Goal: Information Seeking & Learning: Learn about a topic

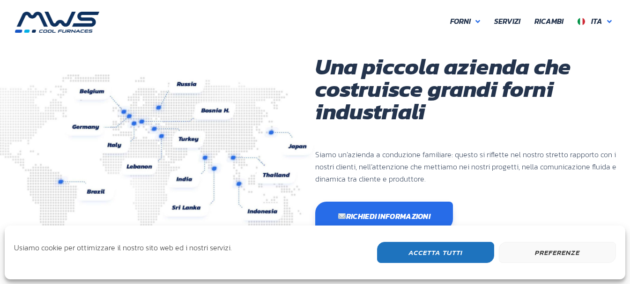
scroll to position [249, 562]
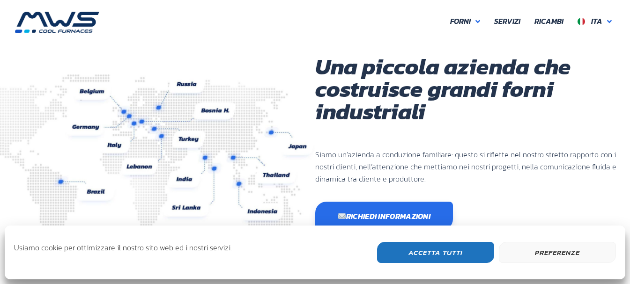
click at [459, 253] on button "Accetta Tutti" at bounding box center [435, 252] width 117 height 21
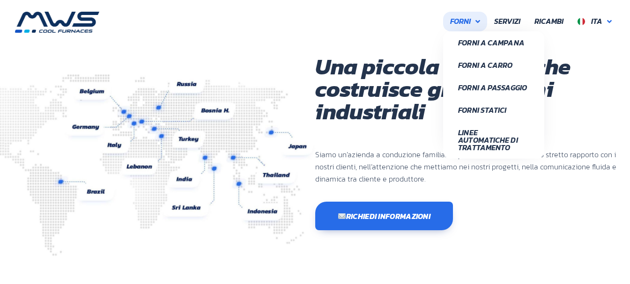
click at [464, 17] on span "Forni" at bounding box center [460, 21] width 21 height 12
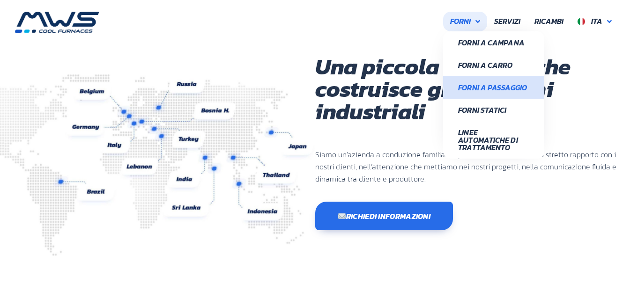
click at [469, 84] on span "Forni a Passaggio" at bounding box center [493, 87] width 71 height 7
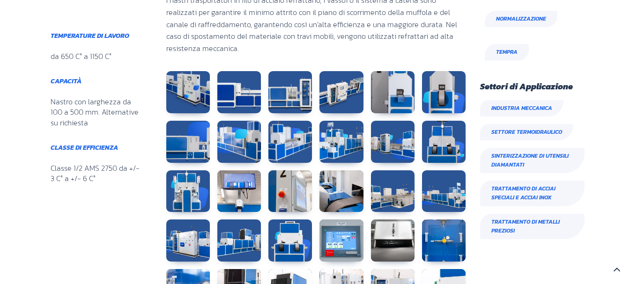
scroll to position [562, 0]
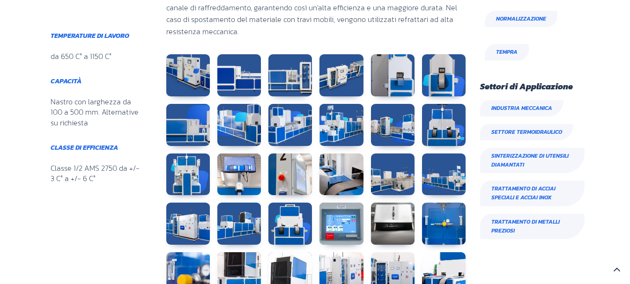
click at [540, 221] on span "Trattamento di metalli preziosi" at bounding box center [532, 226] width 104 height 25
click at [507, 227] on span "Trattamento di metalli preziosi" at bounding box center [532, 226] width 104 height 25
click at [503, 225] on span "Trattamento di metalli preziosi" at bounding box center [532, 226] width 104 height 25
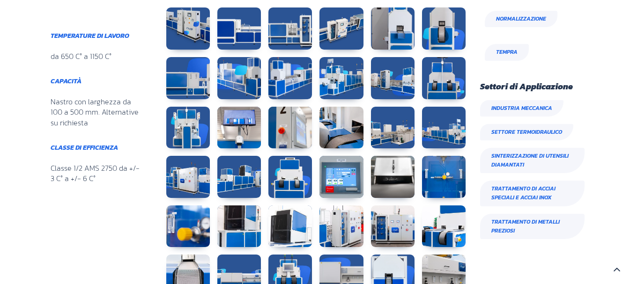
scroll to position [656, 0]
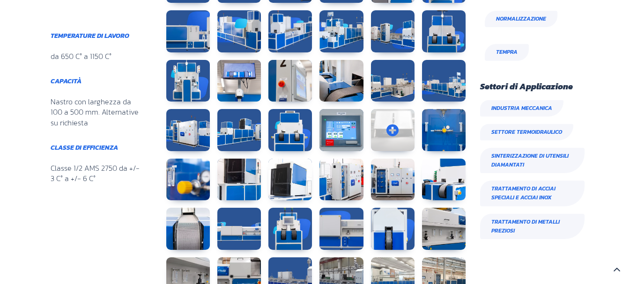
click at [398, 134] on link at bounding box center [393, 130] width 44 height 42
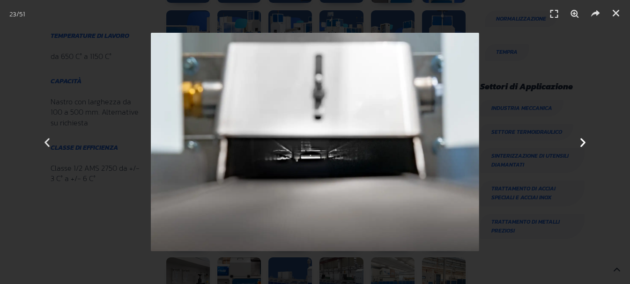
click at [583, 144] on icon "Next slide" at bounding box center [583, 142] width 12 height 12
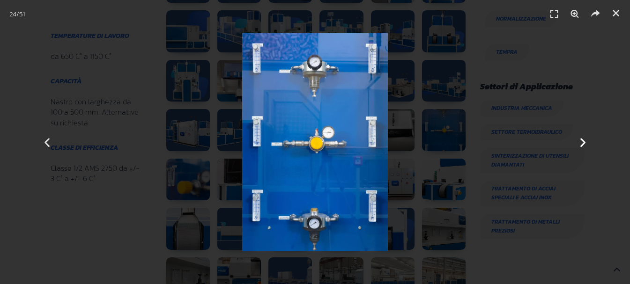
click at [583, 144] on icon "Next slide" at bounding box center [583, 142] width 12 height 12
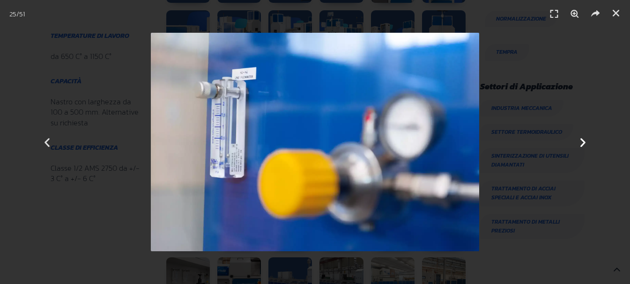
click at [583, 144] on icon "Next slide" at bounding box center [583, 142] width 12 height 12
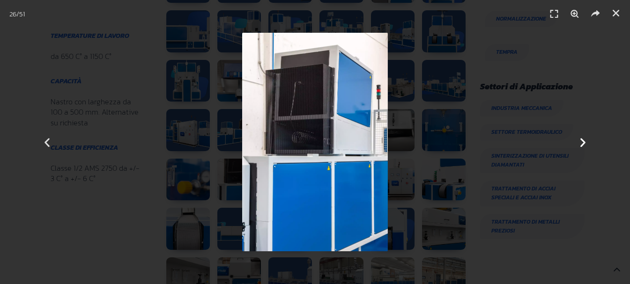
click at [583, 144] on icon "Next slide" at bounding box center [583, 142] width 12 height 12
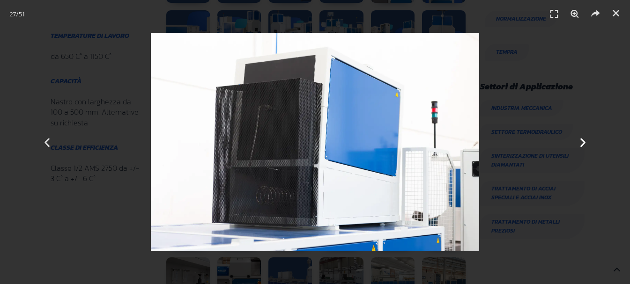
click at [582, 143] on icon "Next slide" at bounding box center [583, 142] width 12 height 12
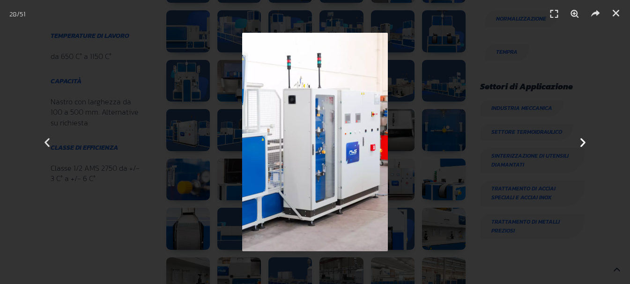
click at [581, 142] on icon "Next slide" at bounding box center [583, 142] width 12 height 12
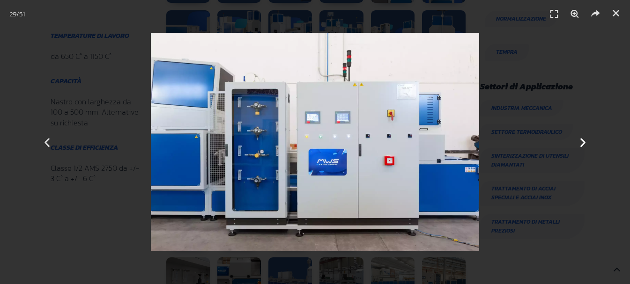
click at [581, 142] on icon "Next slide" at bounding box center [583, 142] width 12 height 12
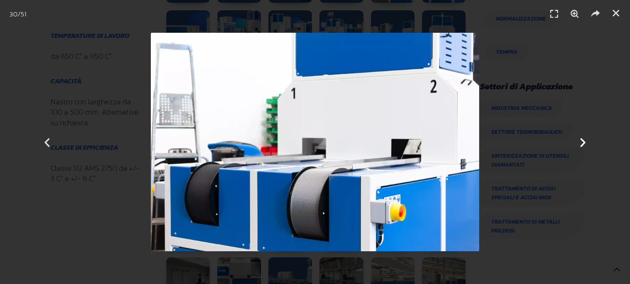
click at [581, 142] on icon "Next slide" at bounding box center [583, 142] width 12 height 12
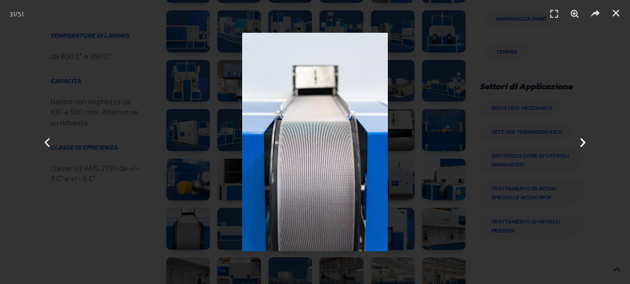
click at [581, 142] on icon "Next slide" at bounding box center [583, 142] width 12 height 12
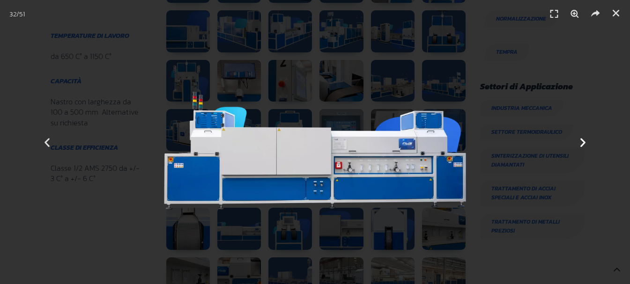
click at [581, 142] on icon "Next slide" at bounding box center [583, 142] width 12 height 12
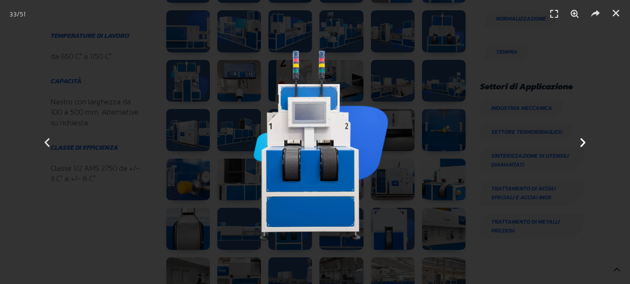
click at [581, 142] on icon "Next slide" at bounding box center [583, 142] width 12 height 12
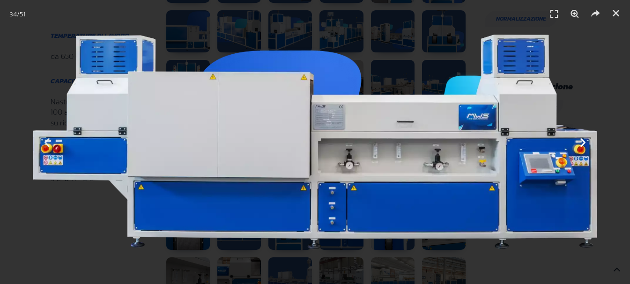
click at [581, 142] on icon "Next slide" at bounding box center [583, 142] width 12 height 12
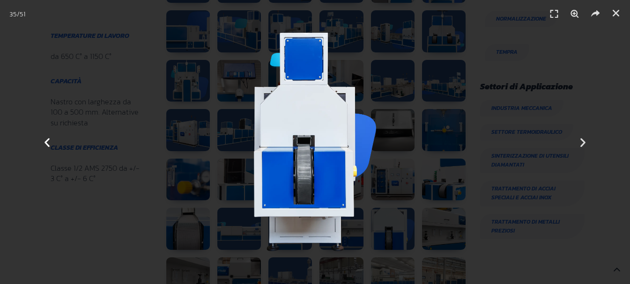
click at [46, 140] on icon "Previous slide" at bounding box center [47, 142] width 12 height 12
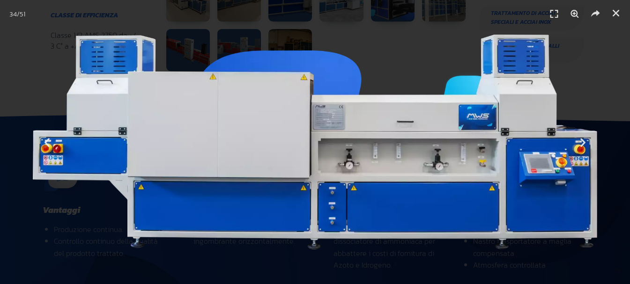
scroll to position [984, 0]
click at [581, 141] on icon "Next slide" at bounding box center [583, 142] width 12 height 12
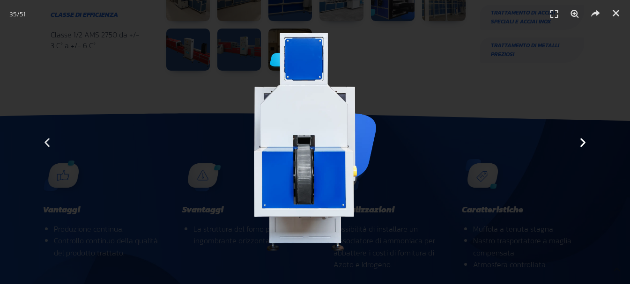
click at [572, 141] on div "Successivo" at bounding box center [582, 142] width 95 height 284
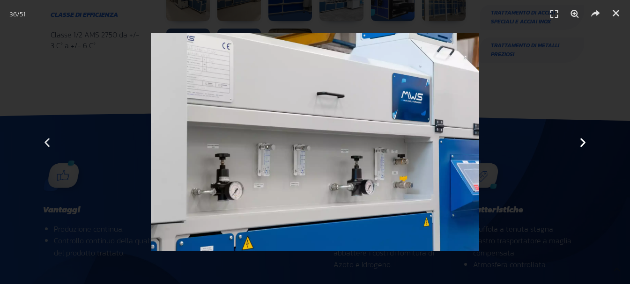
click at [573, 142] on div "Successivo" at bounding box center [582, 142] width 95 height 284
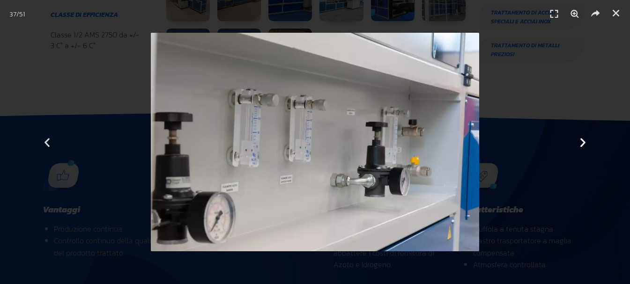
click at [575, 142] on div "Successivo" at bounding box center [582, 142] width 95 height 284
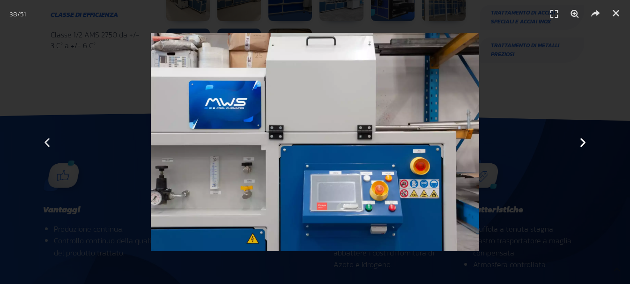
click at [579, 143] on icon "Next slide" at bounding box center [583, 142] width 12 height 12
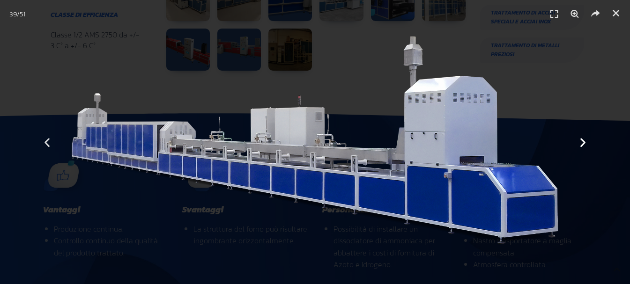
click at [584, 143] on icon "Next slide" at bounding box center [583, 142] width 12 height 12
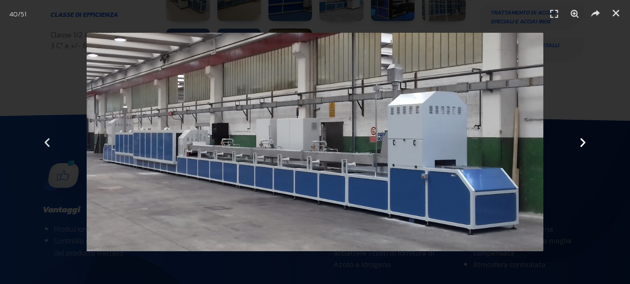
click at [584, 141] on icon "Next slide" at bounding box center [583, 142] width 12 height 12
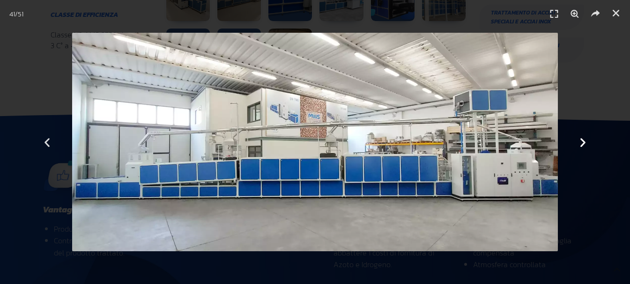
click at [584, 141] on icon "Next slide" at bounding box center [583, 142] width 12 height 12
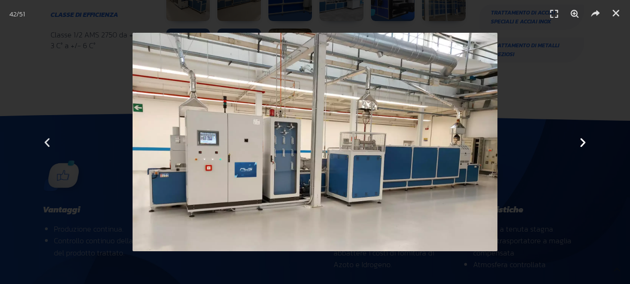
click at [584, 141] on icon "Next slide" at bounding box center [583, 142] width 12 height 12
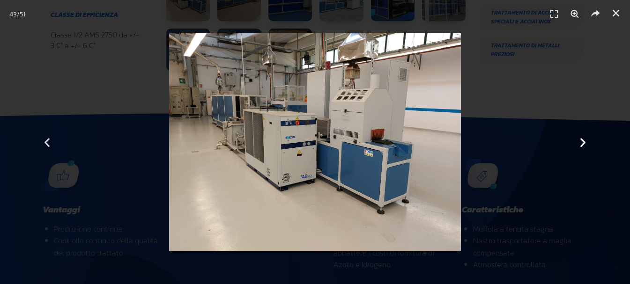
click at [584, 141] on icon "Next slide" at bounding box center [583, 142] width 12 height 12
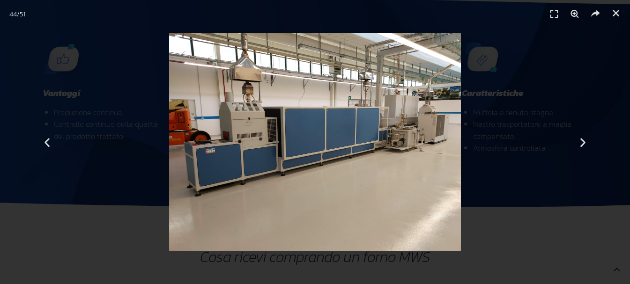
scroll to position [1171, 0]
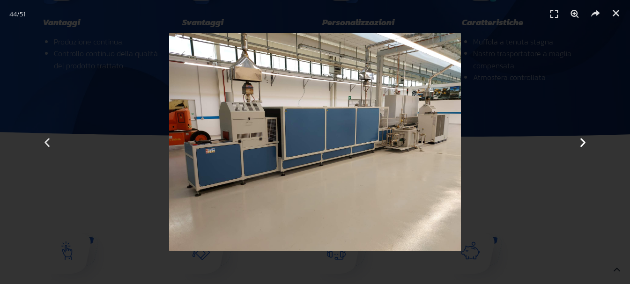
click at [583, 141] on icon "Next slide" at bounding box center [583, 142] width 12 height 12
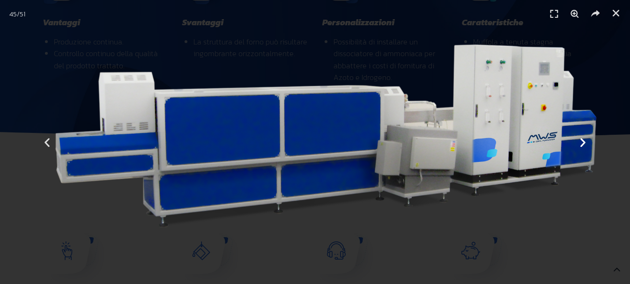
click at [583, 141] on icon "Next slide" at bounding box center [583, 142] width 12 height 12
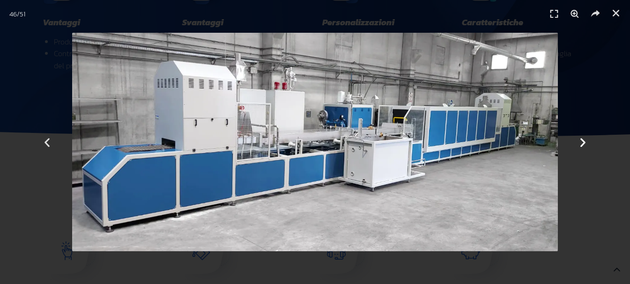
click at [583, 141] on icon "Next slide" at bounding box center [583, 142] width 12 height 12
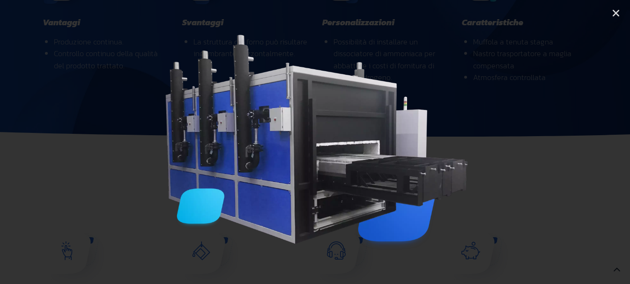
click at [583, 141] on icon "Next slide" at bounding box center [583, 142] width 12 height 12
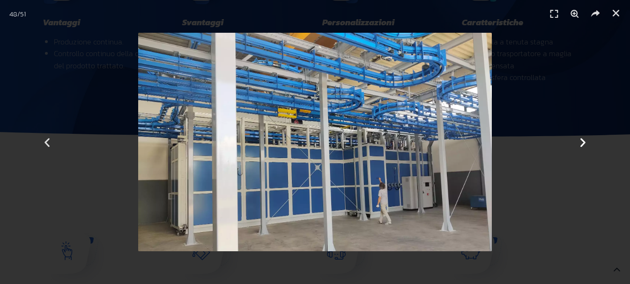
click at [582, 139] on icon "Next slide" at bounding box center [583, 142] width 12 height 12
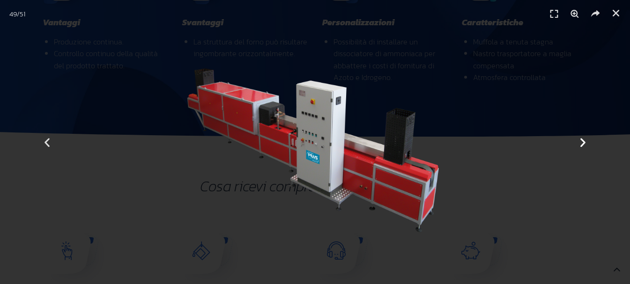
click at [587, 143] on icon "Next slide" at bounding box center [583, 142] width 12 height 12
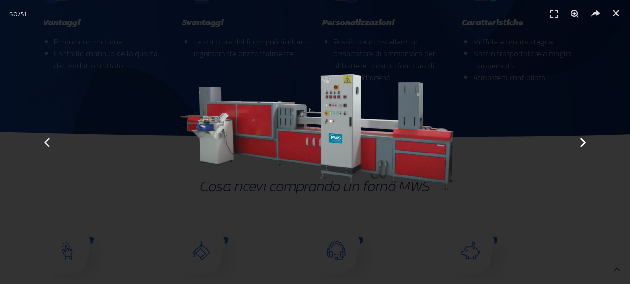
click at [581, 145] on icon "Next slide" at bounding box center [583, 142] width 12 height 12
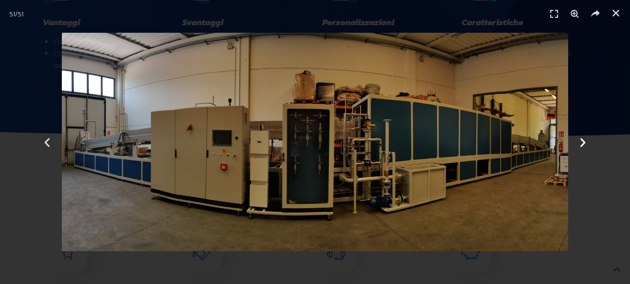
click at [581, 145] on icon "Next slide" at bounding box center [583, 142] width 12 height 12
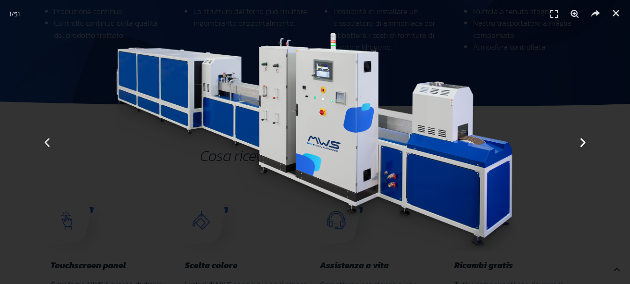
scroll to position [1218, 0]
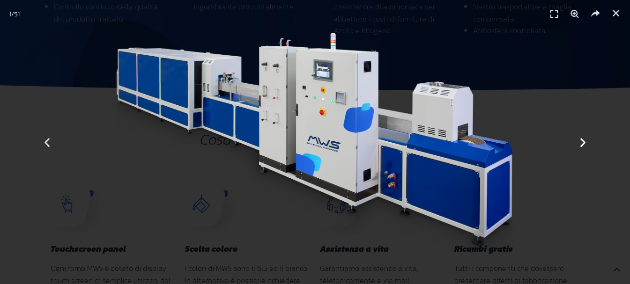
click at [588, 143] on icon "Next slide" at bounding box center [583, 142] width 12 height 12
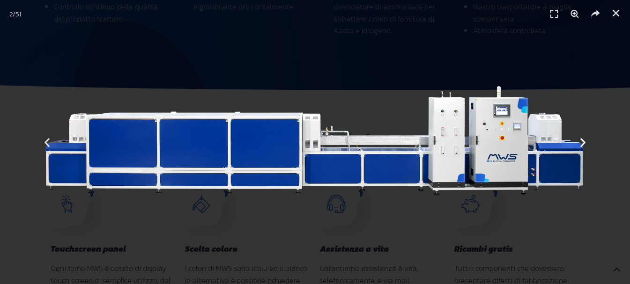
click at [585, 146] on icon "Next slide" at bounding box center [583, 142] width 12 height 12
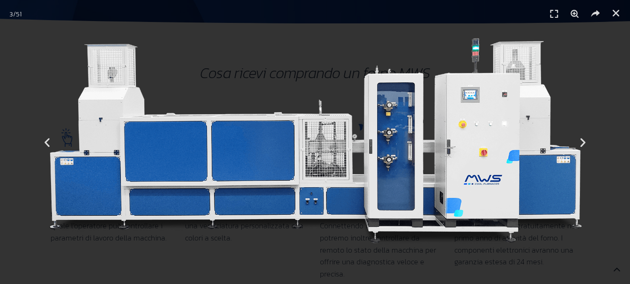
scroll to position [1312, 0]
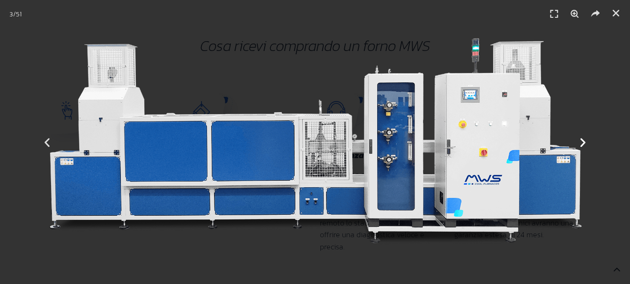
click at [584, 145] on icon "Next slide" at bounding box center [583, 142] width 12 height 12
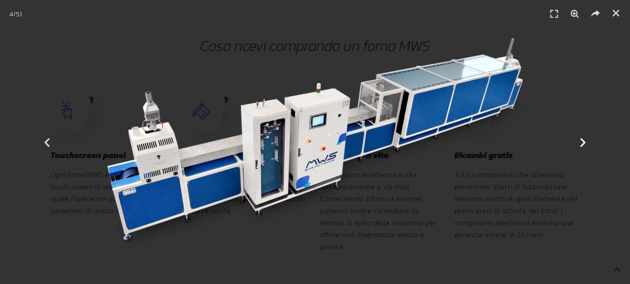
click at [583, 144] on icon "Next slide" at bounding box center [583, 142] width 12 height 12
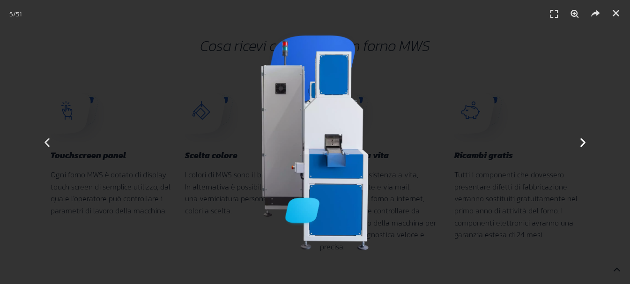
click at [570, 149] on div "Successivo" at bounding box center [582, 142] width 95 height 284
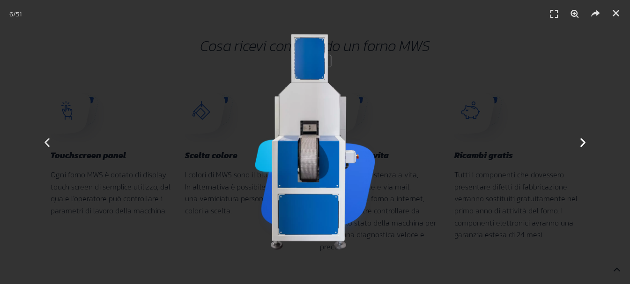
click at [589, 142] on div "Successivo" at bounding box center [582, 142] width 95 height 284
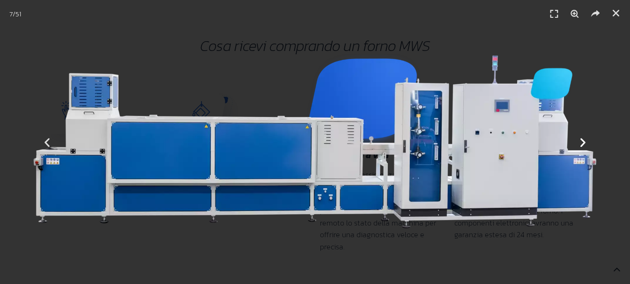
click at [583, 148] on icon "Next slide" at bounding box center [583, 142] width 12 height 12
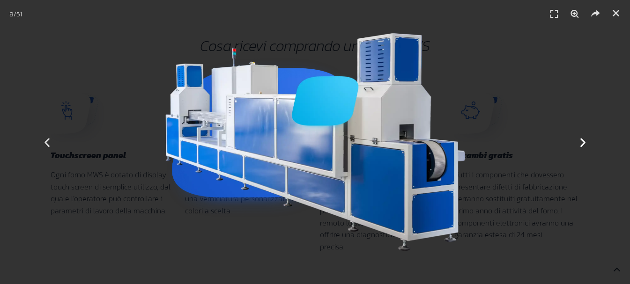
click at [583, 148] on div "Successivo" at bounding box center [582, 142] width 95 height 284
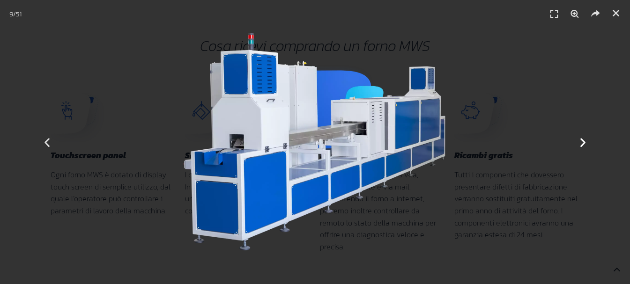
click at [582, 148] on div "Successivo" at bounding box center [582, 142] width 95 height 284
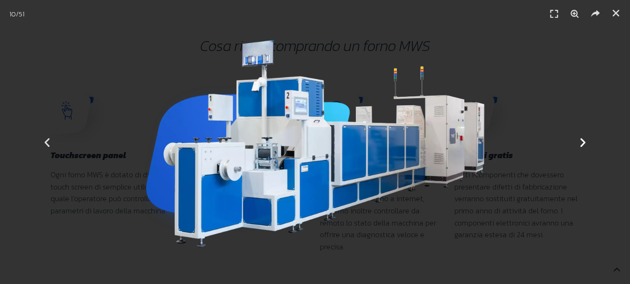
click at [582, 148] on div "Successivo" at bounding box center [582, 142] width 95 height 284
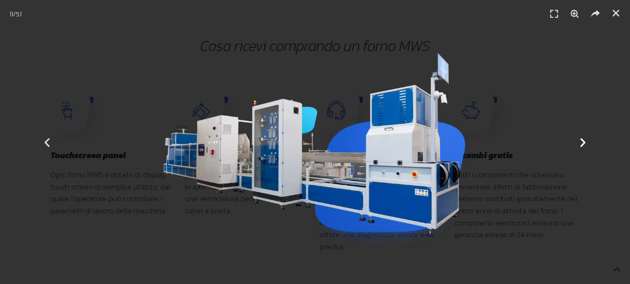
click at [581, 148] on div "Successivo" at bounding box center [582, 142] width 95 height 284
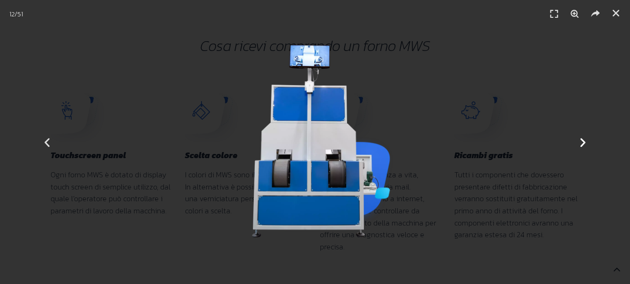
click at [581, 148] on div "Successivo" at bounding box center [582, 142] width 95 height 284
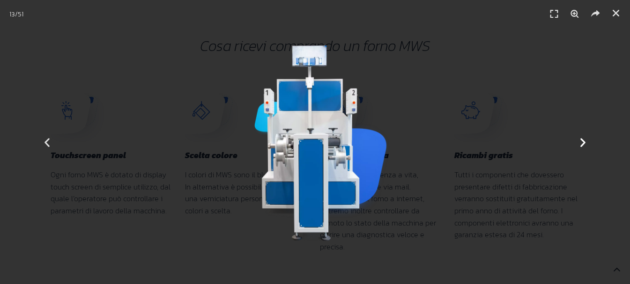
click at [581, 148] on div "Successivo" at bounding box center [582, 142] width 95 height 284
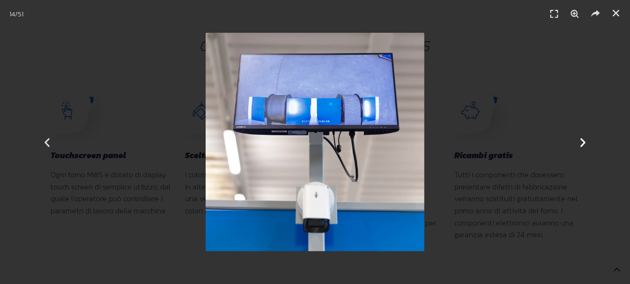
click at [581, 148] on div "Successivo" at bounding box center [582, 142] width 95 height 284
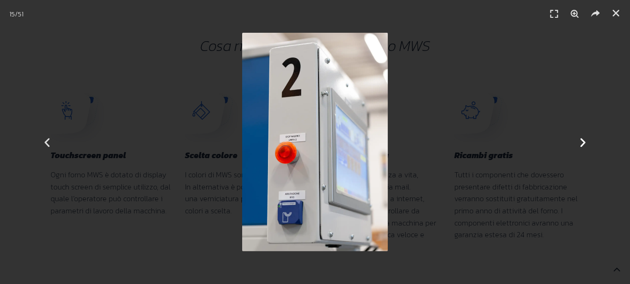
click at [583, 146] on icon "Next slide" at bounding box center [583, 142] width 12 height 12
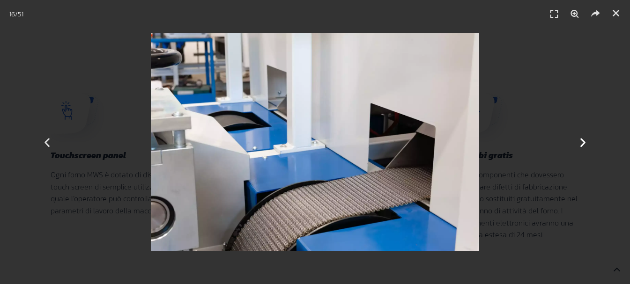
click at [583, 146] on icon "Next slide" at bounding box center [583, 142] width 12 height 12
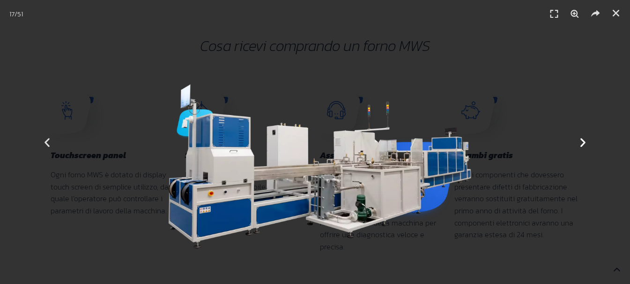
click at [583, 146] on icon "Next slide" at bounding box center [583, 142] width 12 height 12
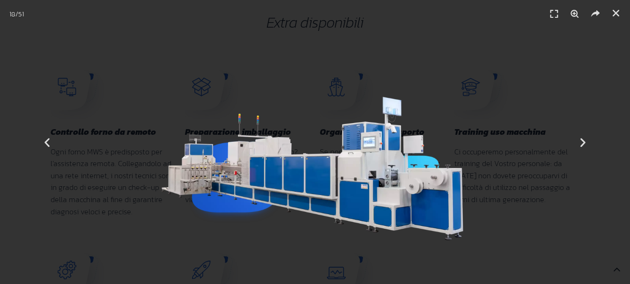
scroll to position [1874, 0]
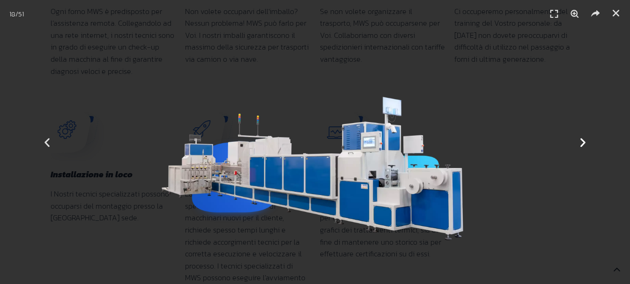
click at [582, 143] on icon "Next slide" at bounding box center [583, 142] width 12 height 12
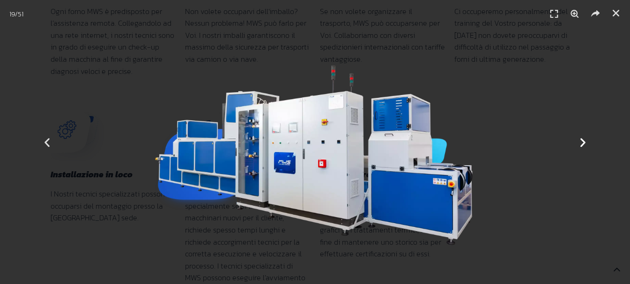
click at [582, 143] on icon "Next slide" at bounding box center [583, 142] width 12 height 12
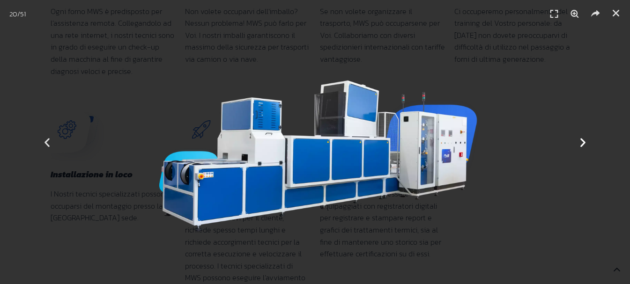
click at [582, 143] on icon "Next slide" at bounding box center [583, 142] width 12 height 12
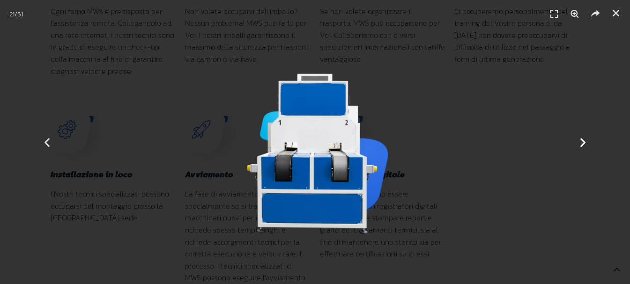
click at [582, 143] on icon "Next slide" at bounding box center [583, 142] width 12 height 12
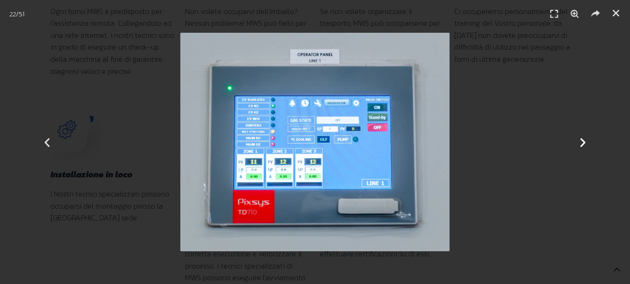
click at [582, 143] on icon "Next slide" at bounding box center [583, 142] width 12 height 12
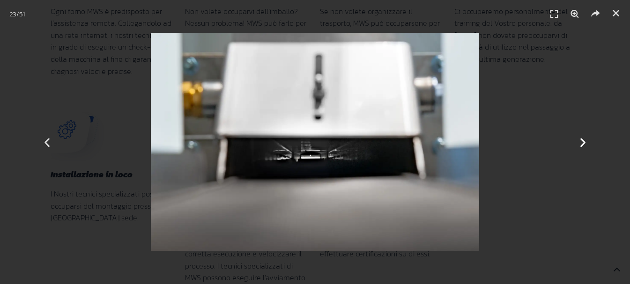
click at [582, 143] on icon "Next slide" at bounding box center [583, 142] width 12 height 12
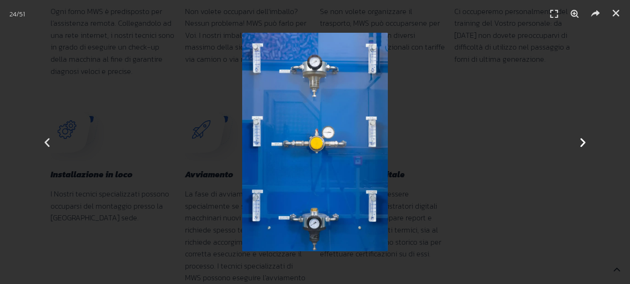
click at [582, 143] on icon "Next slide" at bounding box center [583, 142] width 12 height 12
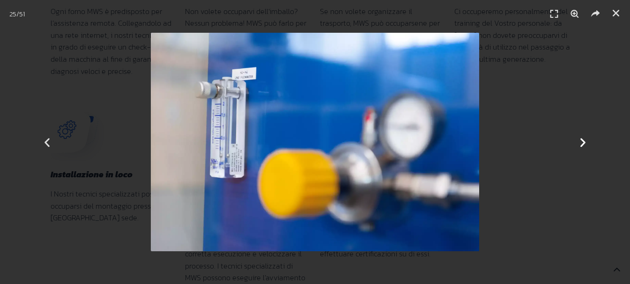
click at [582, 142] on icon "Next slide" at bounding box center [583, 142] width 12 height 12
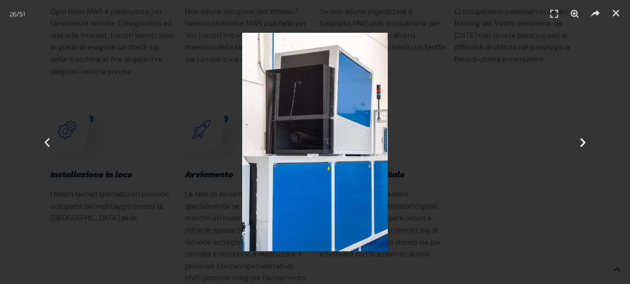
click at [582, 142] on icon "Next slide" at bounding box center [583, 142] width 12 height 12
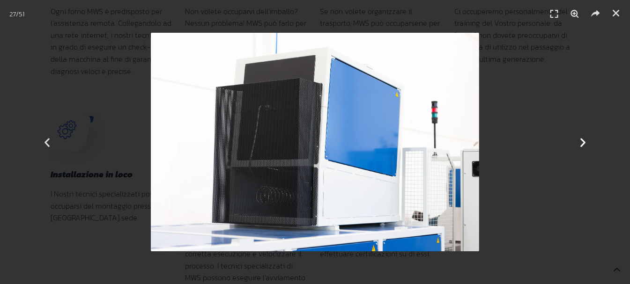
click at [582, 142] on icon "Next slide" at bounding box center [583, 142] width 12 height 12
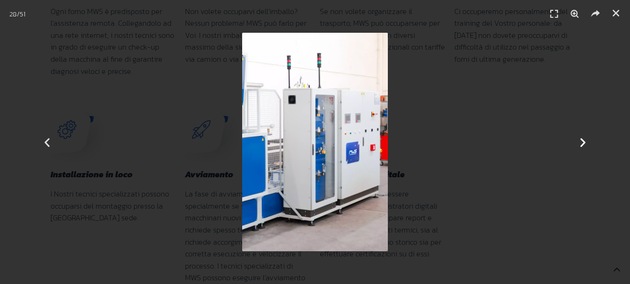
click at [582, 142] on icon "Next slide" at bounding box center [583, 142] width 12 height 12
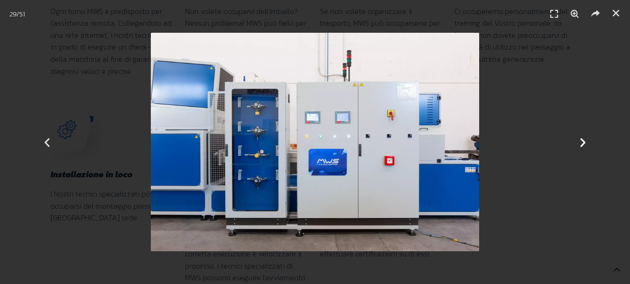
click at [582, 142] on icon "Next slide" at bounding box center [583, 142] width 12 height 12
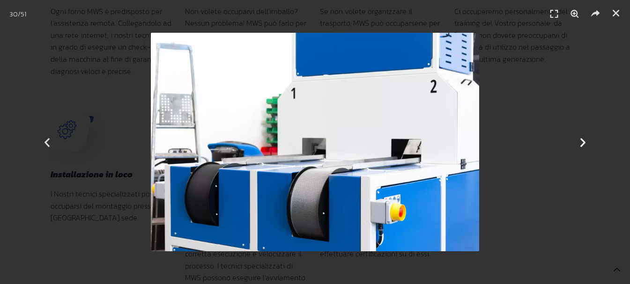
click at [582, 142] on icon "Next slide" at bounding box center [583, 142] width 12 height 12
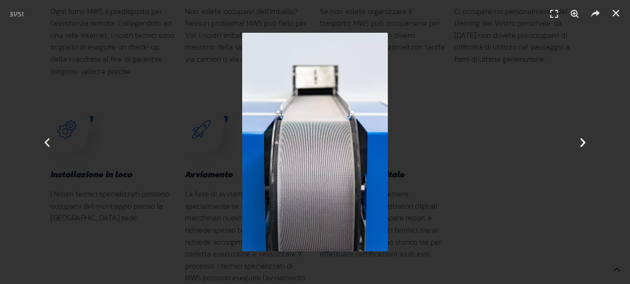
click at [582, 141] on icon "Next slide" at bounding box center [583, 142] width 12 height 12
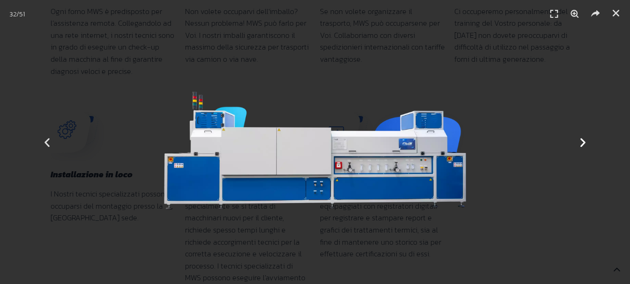
click at [582, 141] on icon "Next slide" at bounding box center [583, 142] width 12 height 12
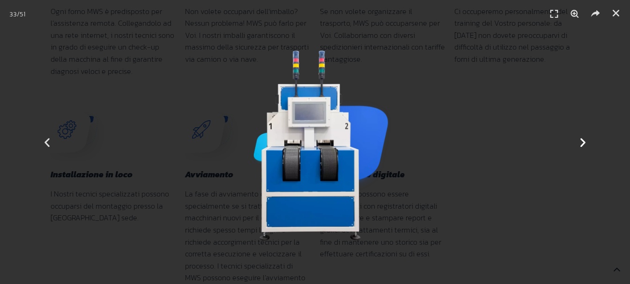
click at [582, 141] on icon "Next slide" at bounding box center [583, 142] width 12 height 12
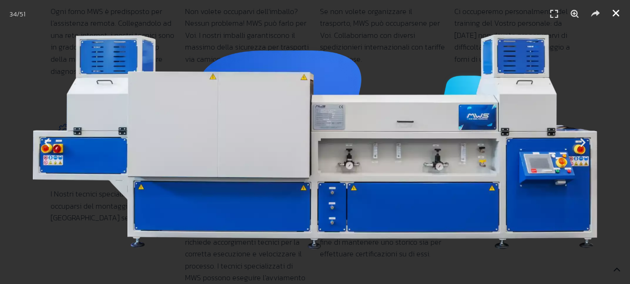
click at [612, 14] on icon "Chiudi (Esc)" at bounding box center [615, 12] width 9 height 9
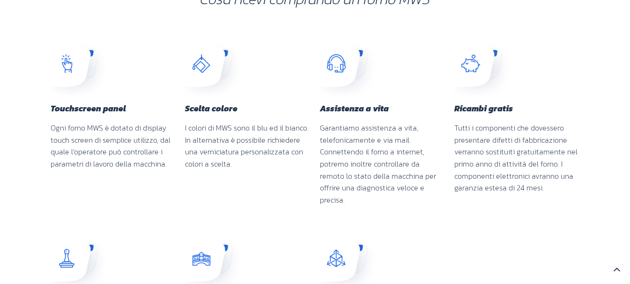
scroll to position [1078, 0]
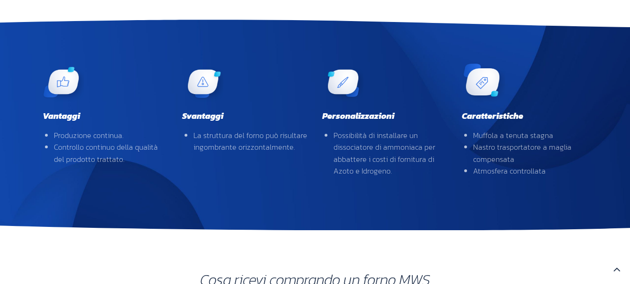
click at [486, 93] on img at bounding box center [482, 81] width 45 height 45
click at [500, 96] on img at bounding box center [482, 81] width 45 height 45
click at [491, 92] on img at bounding box center [482, 81] width 45 height 45
click at [473, 77] on img at bounding box center [482, 81] width 45 height 45
click at [480, 73] on img at bounding box center [482, 81] width 45 height 45
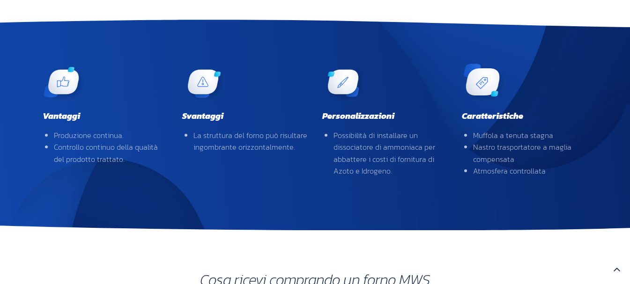
click at [491, 91] on img at bounding box center [482, 81] width 45 height 45
click at [490, 91] on img at bounding box center [482, 81] width 45 height 45
click at [489, 91] on img at bounding box center [482, 81] width 45 height 45
click at [523, 85] on div at bounding box center [525, 81] width 126 height 41
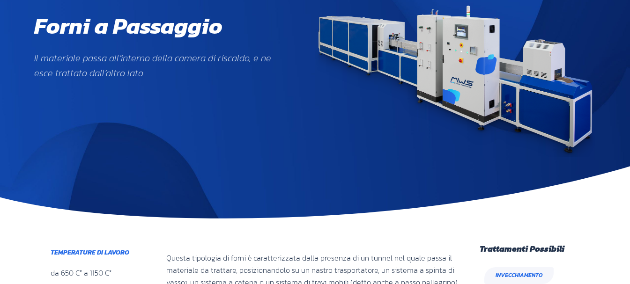
scroll to position [0, 0]
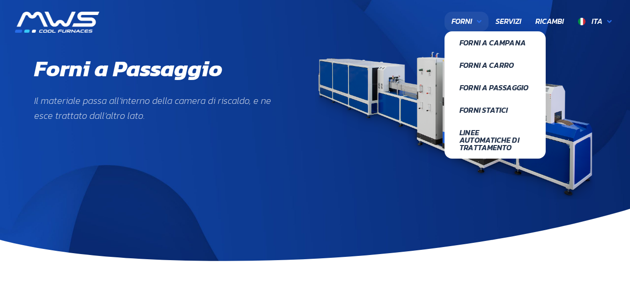
click at [474, 19] on link "Forni" at bounding box center [467, 22] width 44 height 20
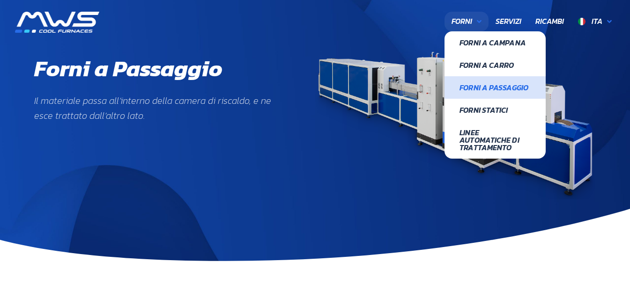
click at [491, 85] on span "Forni a Passaggio" at bounding box center [495, 87] width 71 height 7
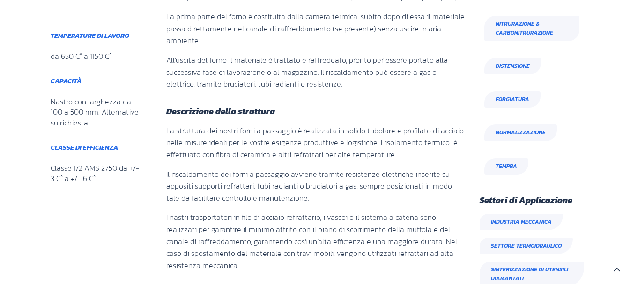
scroll to position [375, 0]
